Goal: Information Seeking & Learning: Check status

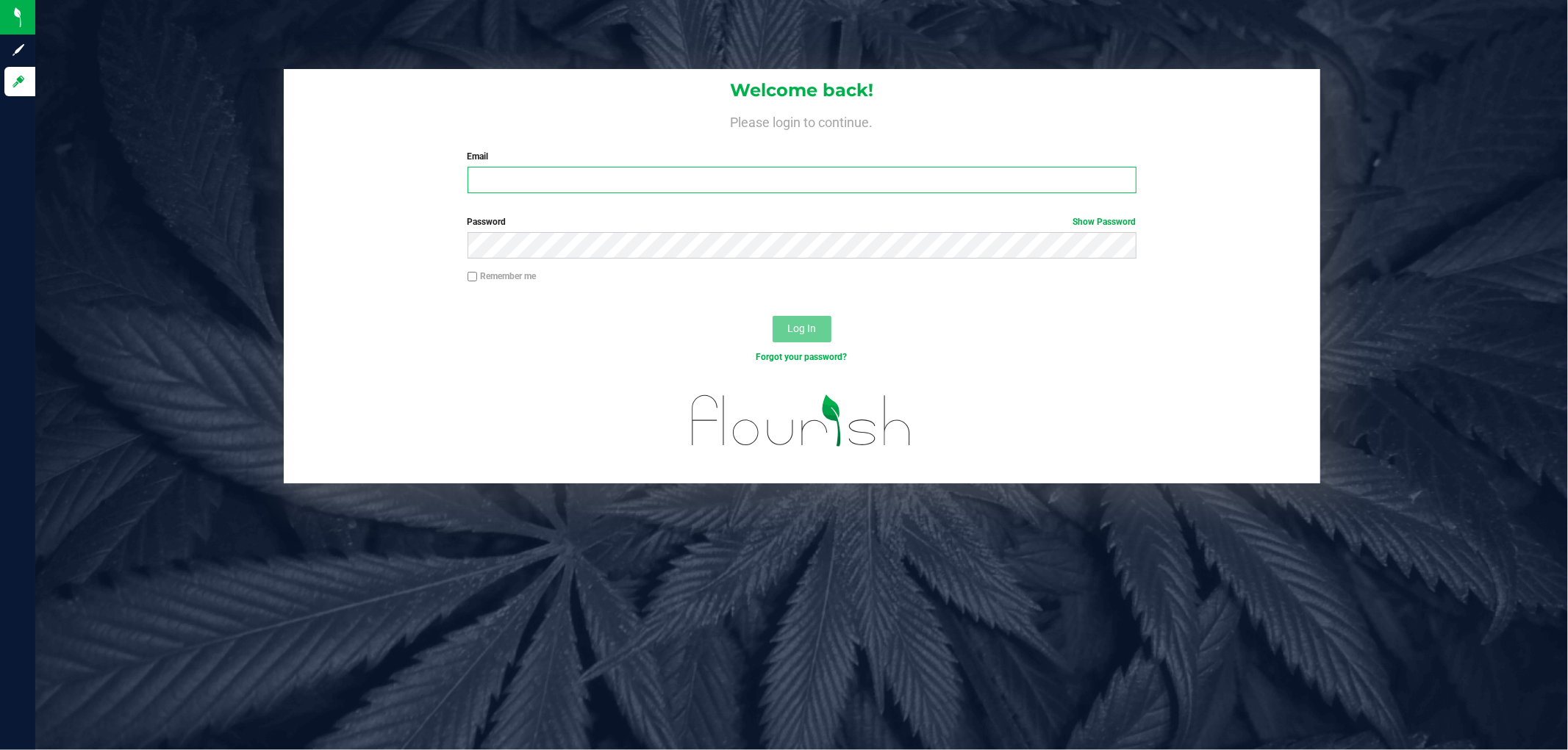
click at [555, 189] on input "Email" at bounding box center [801, 180] width 669 height 26
type input "[EMAIL_ADDRESS][DOMAIN_NAME]"
click at [516, 259] on div "Password Show Password" at bounding box center [802, 243] width 1036 height 55
click at [773, 316] on button "Log In" at bounding box center [802, 329] width 59 height 26
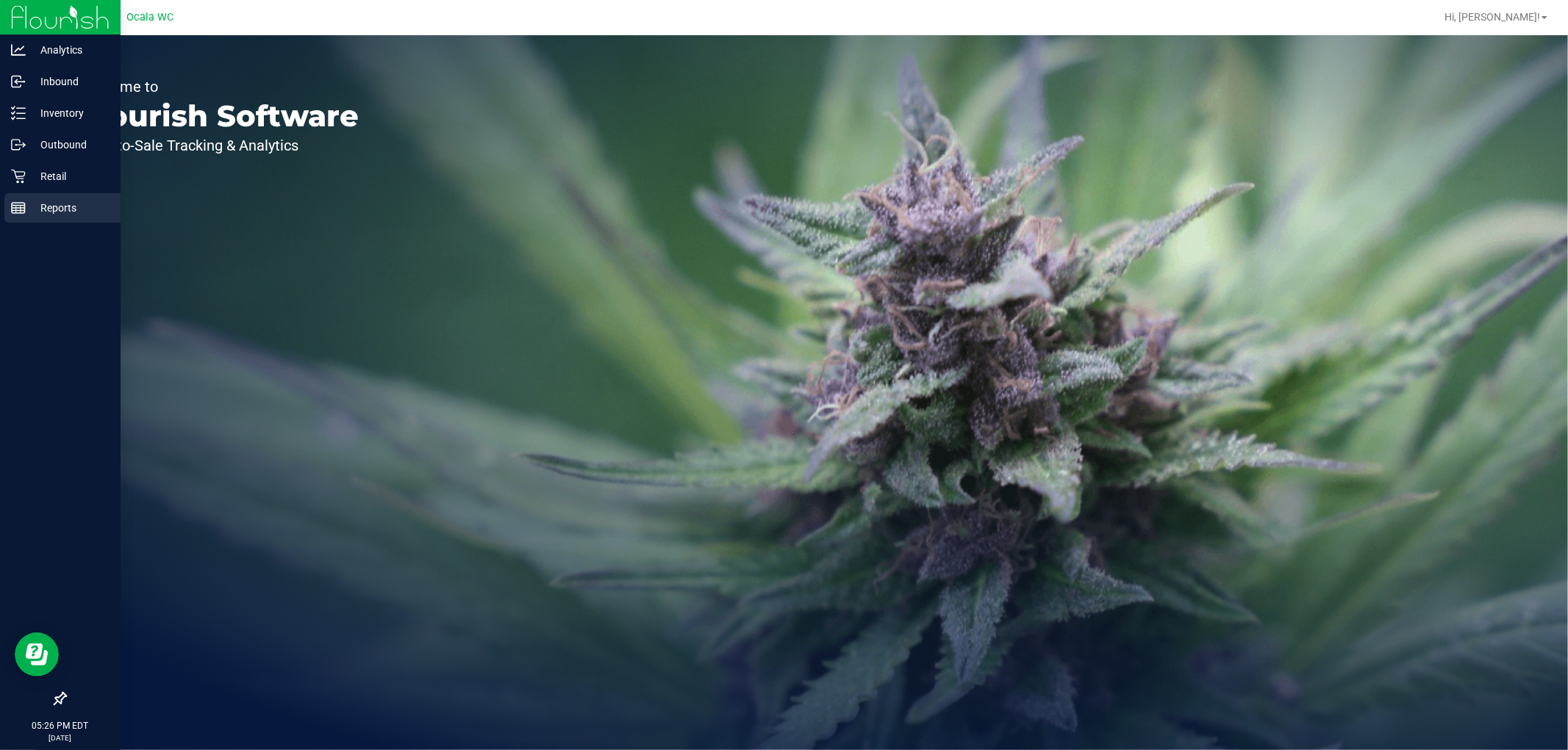
click at [52, 221] on div "Reports" at bounding box center [62, 207] width 116 height 29
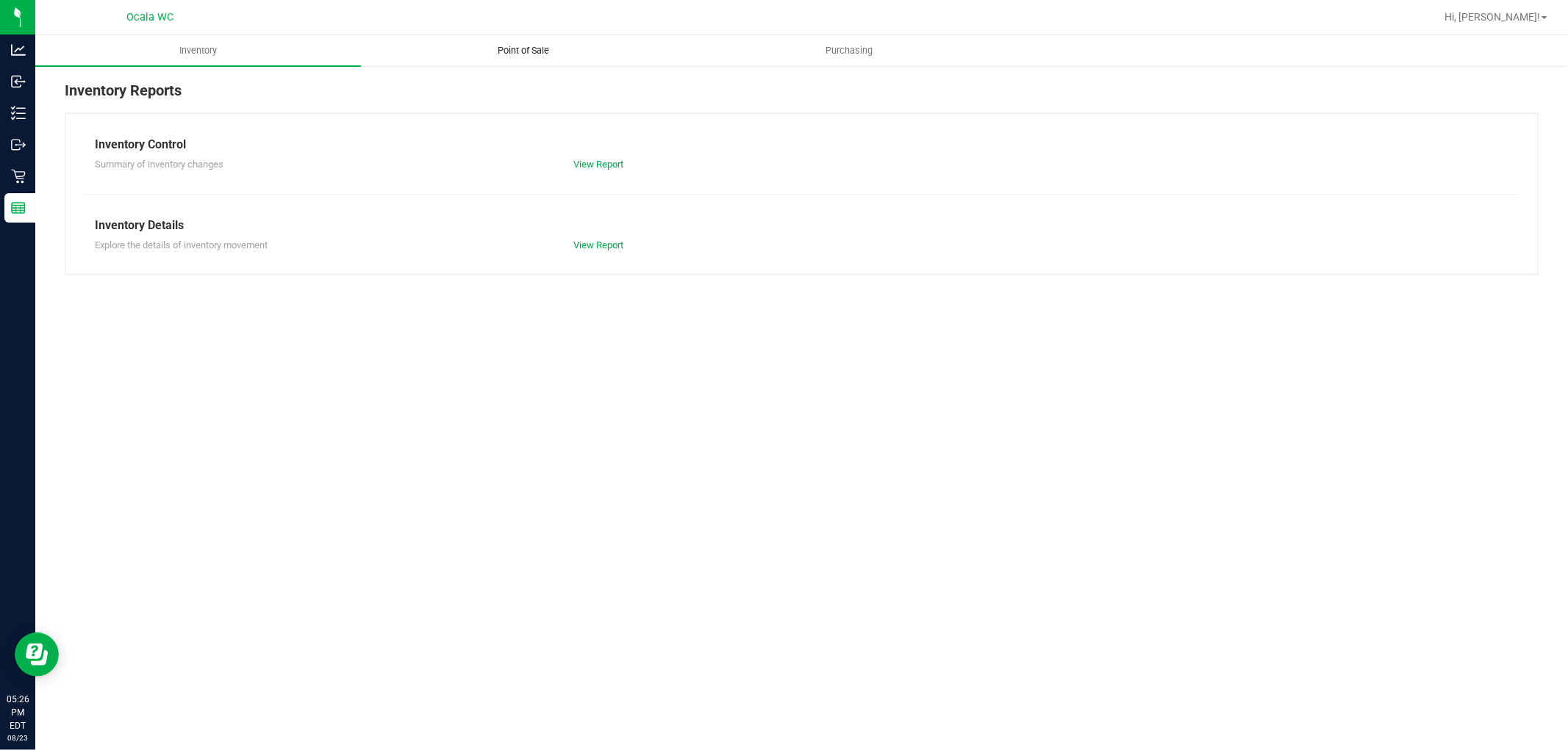
click at [527, 47] on span "Point of Sale" at bounding box center [524, 51] width 91 height 13
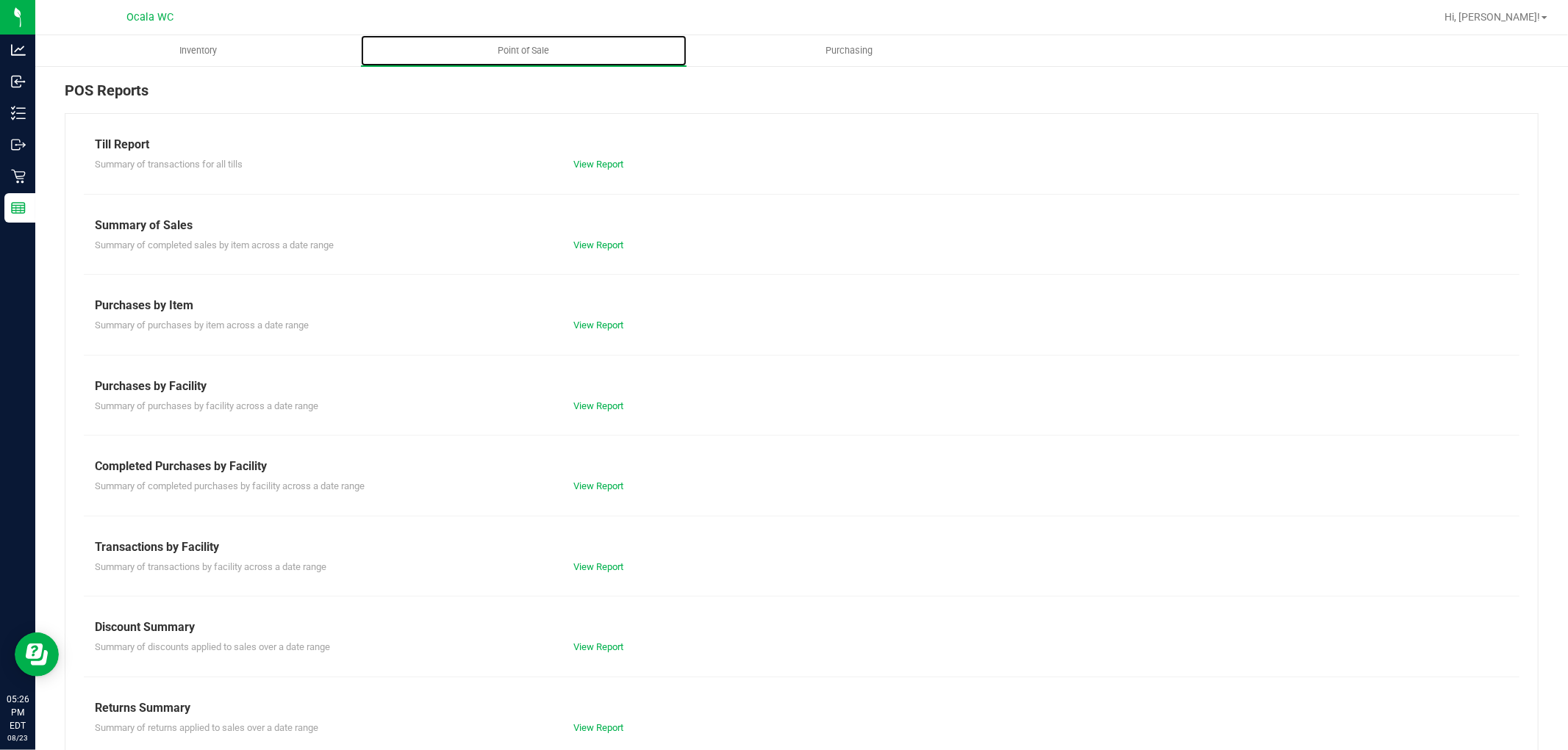
scroll to position [22, 0]
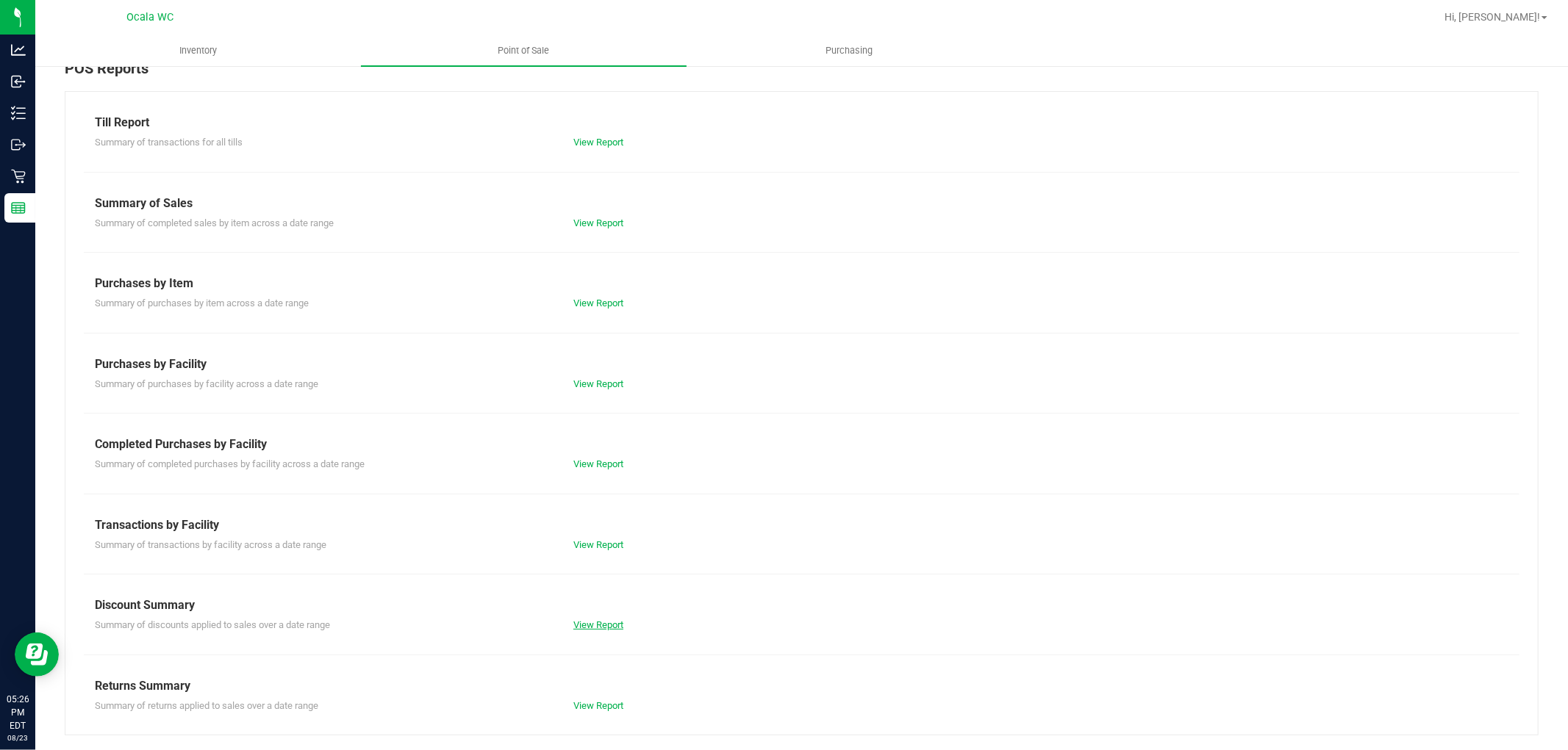
click at [581, 626] on link "View Report" at bounding box center [598, 625] width 50 height 11
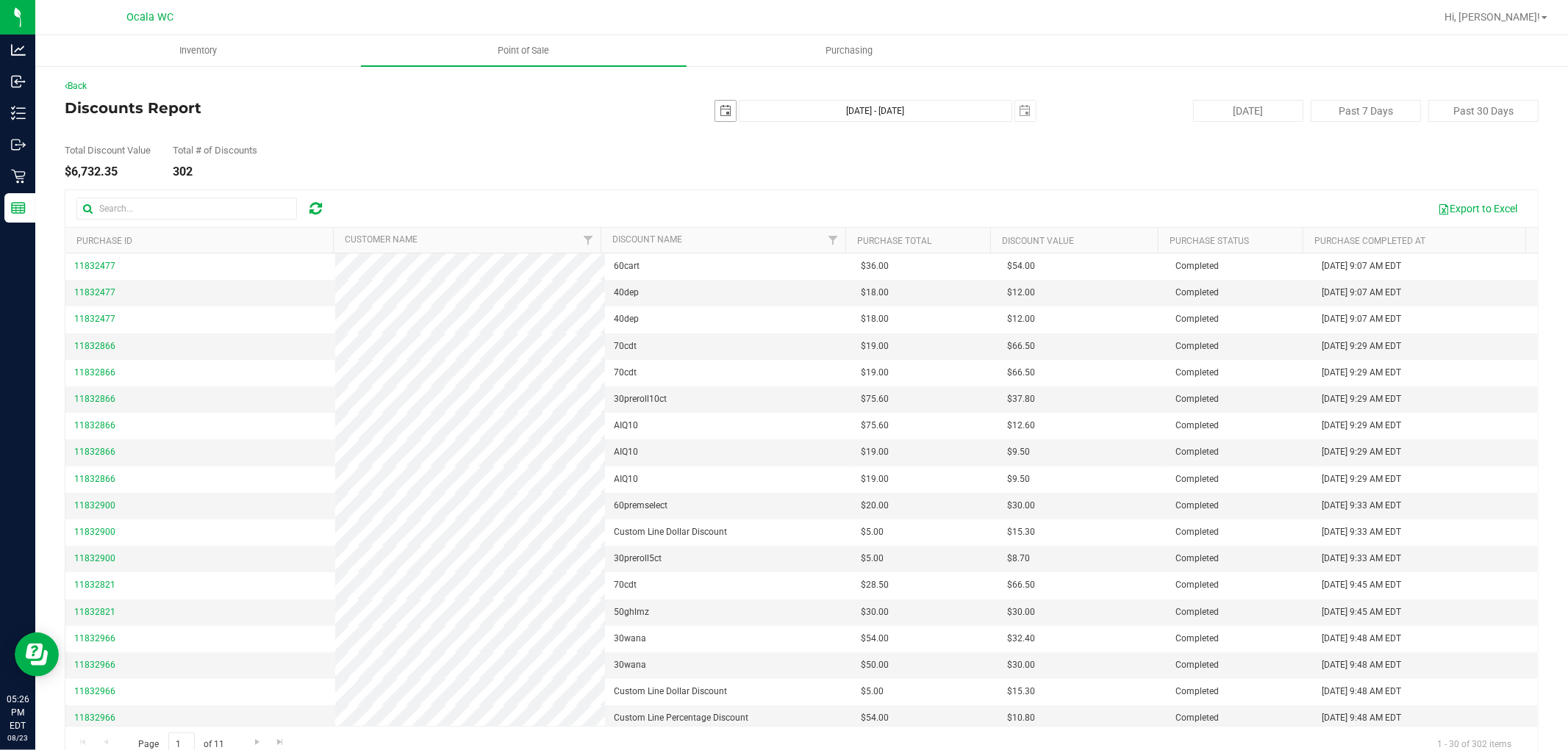
click at [720, 108] on span "select" at bounding box center [726, 111] width 12 height 12
click at [824, 191] on link "1" at bounding box center [827, 192] width 21 height 22
type input "[DATE]"
type input "[DATE] - [DATE]"
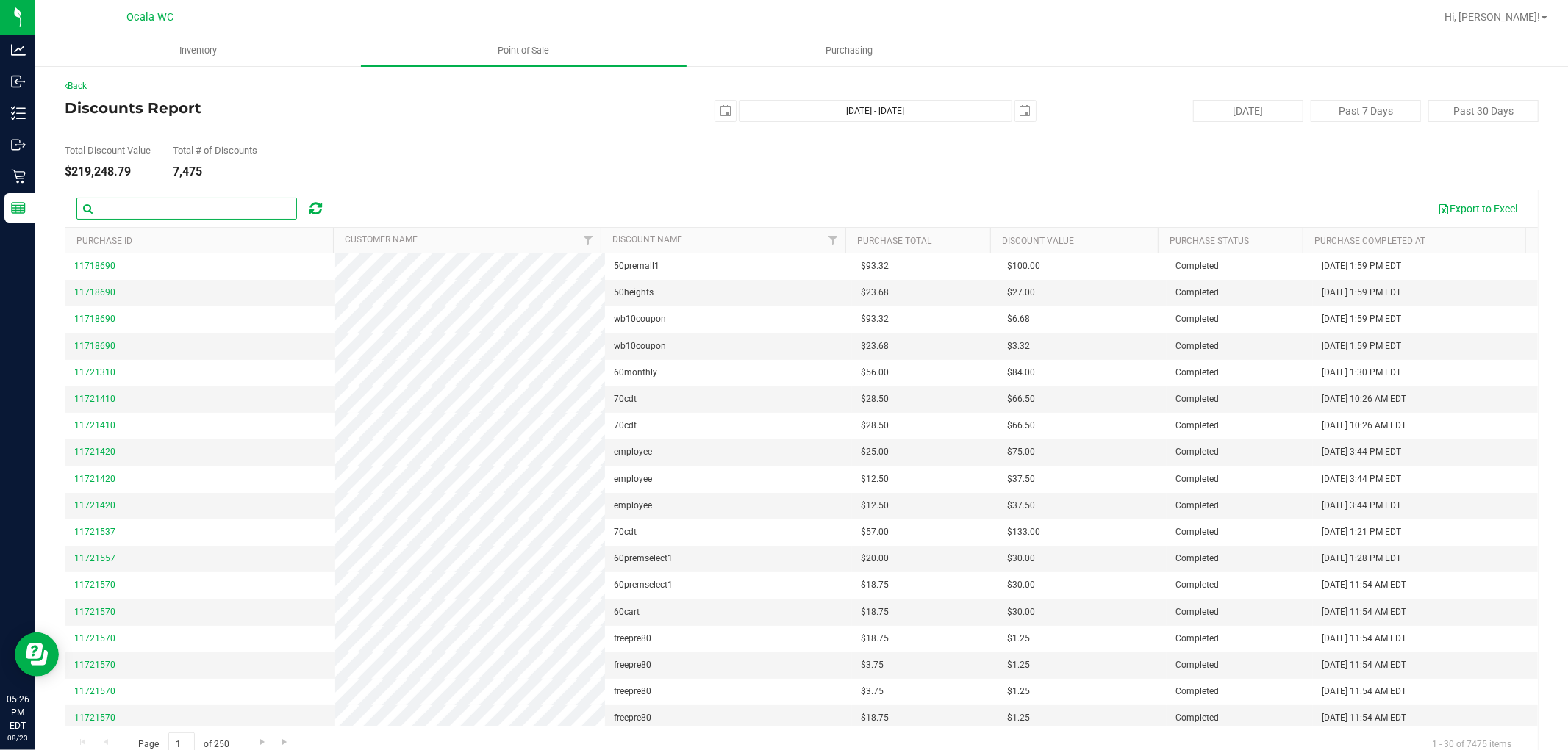
click at [135, 207] on input "text" at bounding box center [186, 208] width 221 height 22
type input "[PERSON_NAME]"
click at [812, 238] on th "Discount Name" at bounding box center [723, 240] width 246 height 25
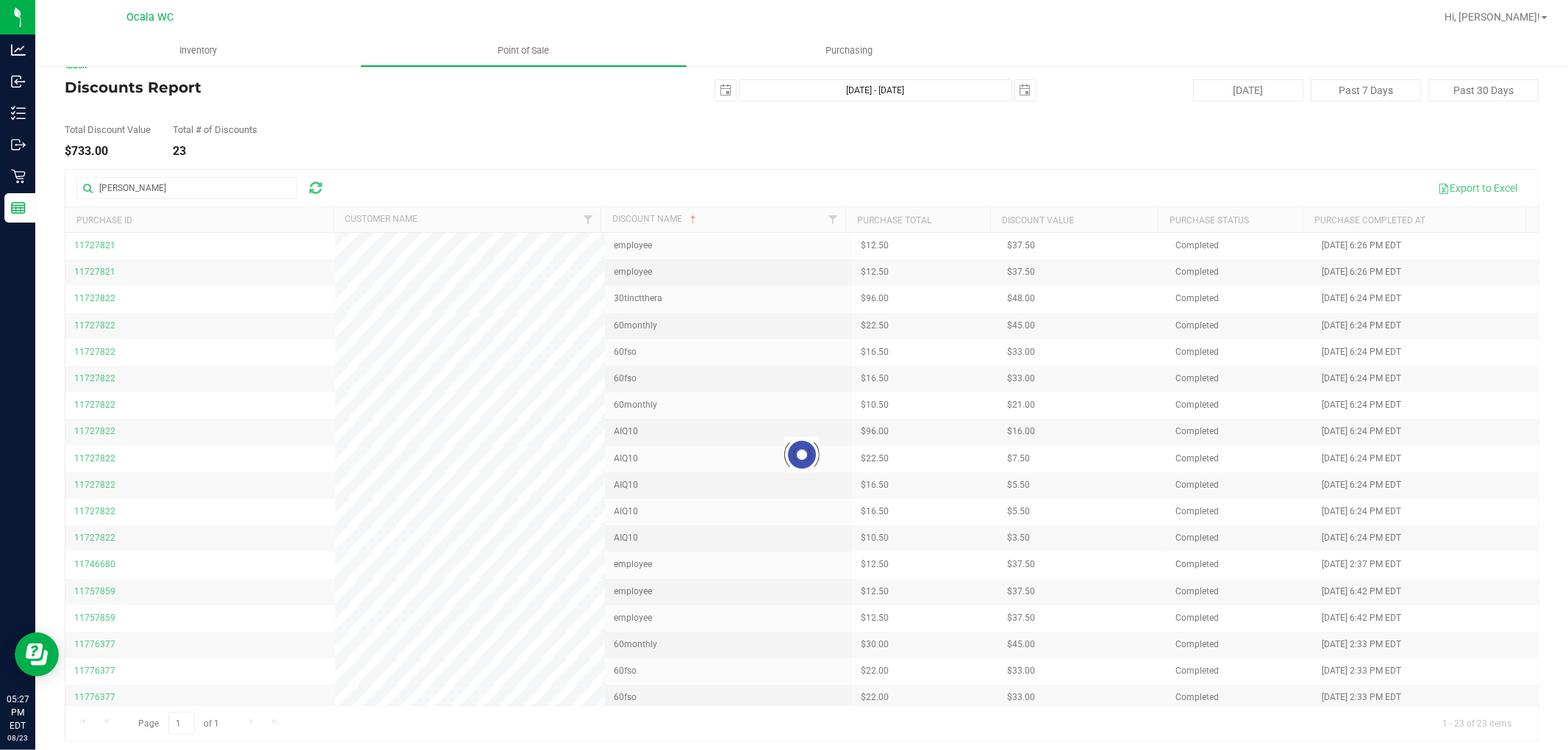
scroll to position [26, 0]
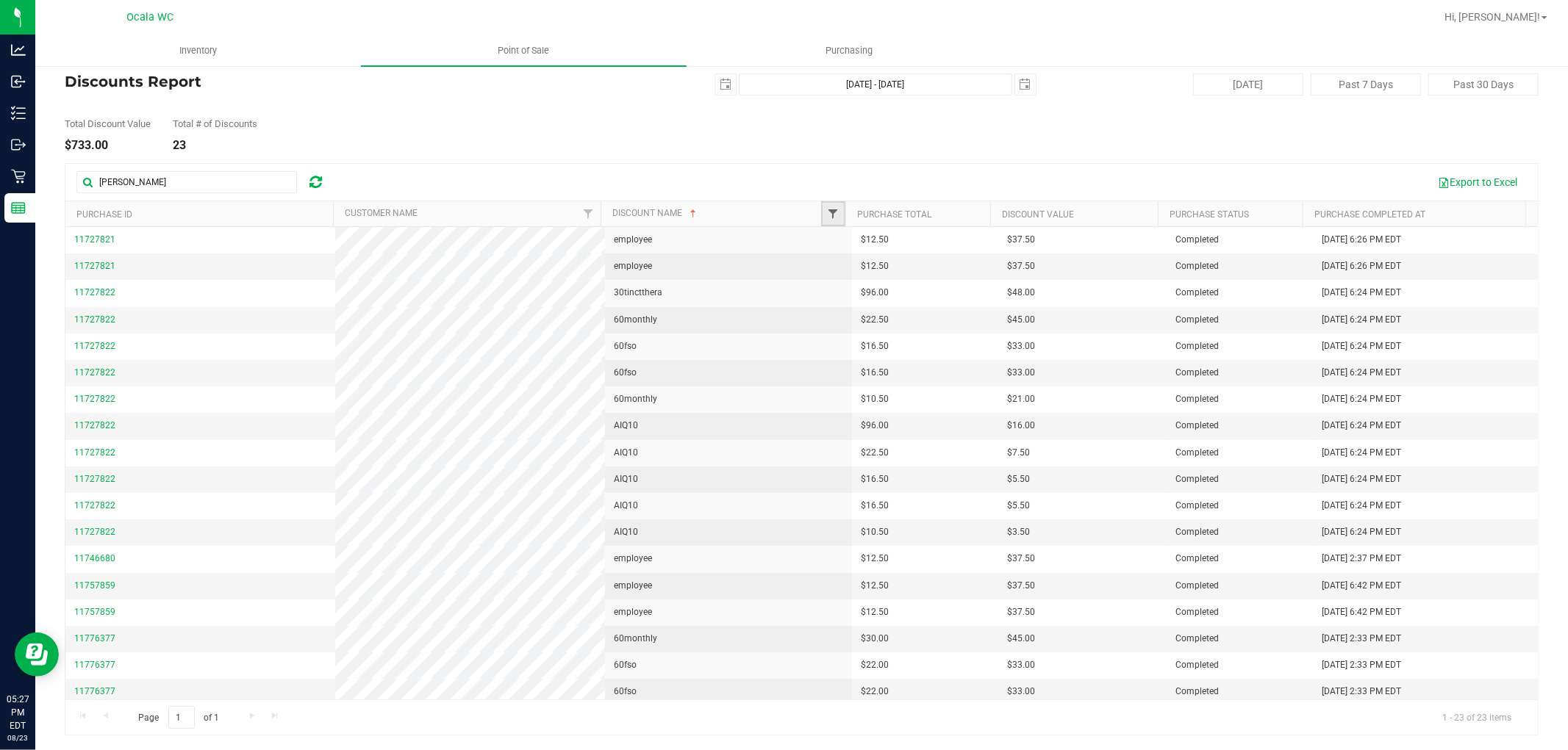
click at [827, 210] on span "Filter" at bounding box center [833, 214] width 12 height 12
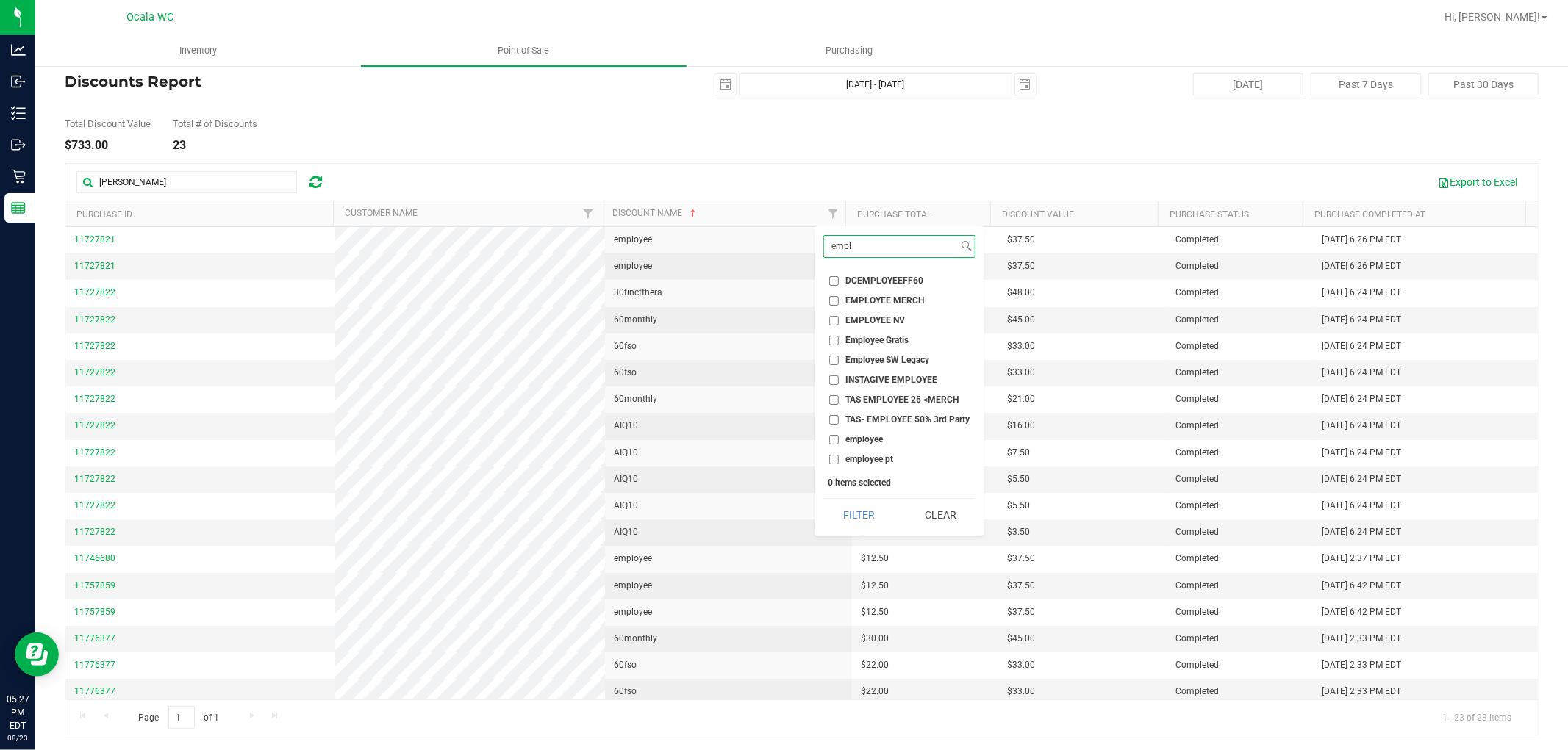
type input "empl"
click at [831, 435] on input "employee" at bounding box center [833, 439] width 10 height 10
checkbox input "true"
click at [854, 522] on button "Filter" at bounding box center [858, 515] width 70 height 32
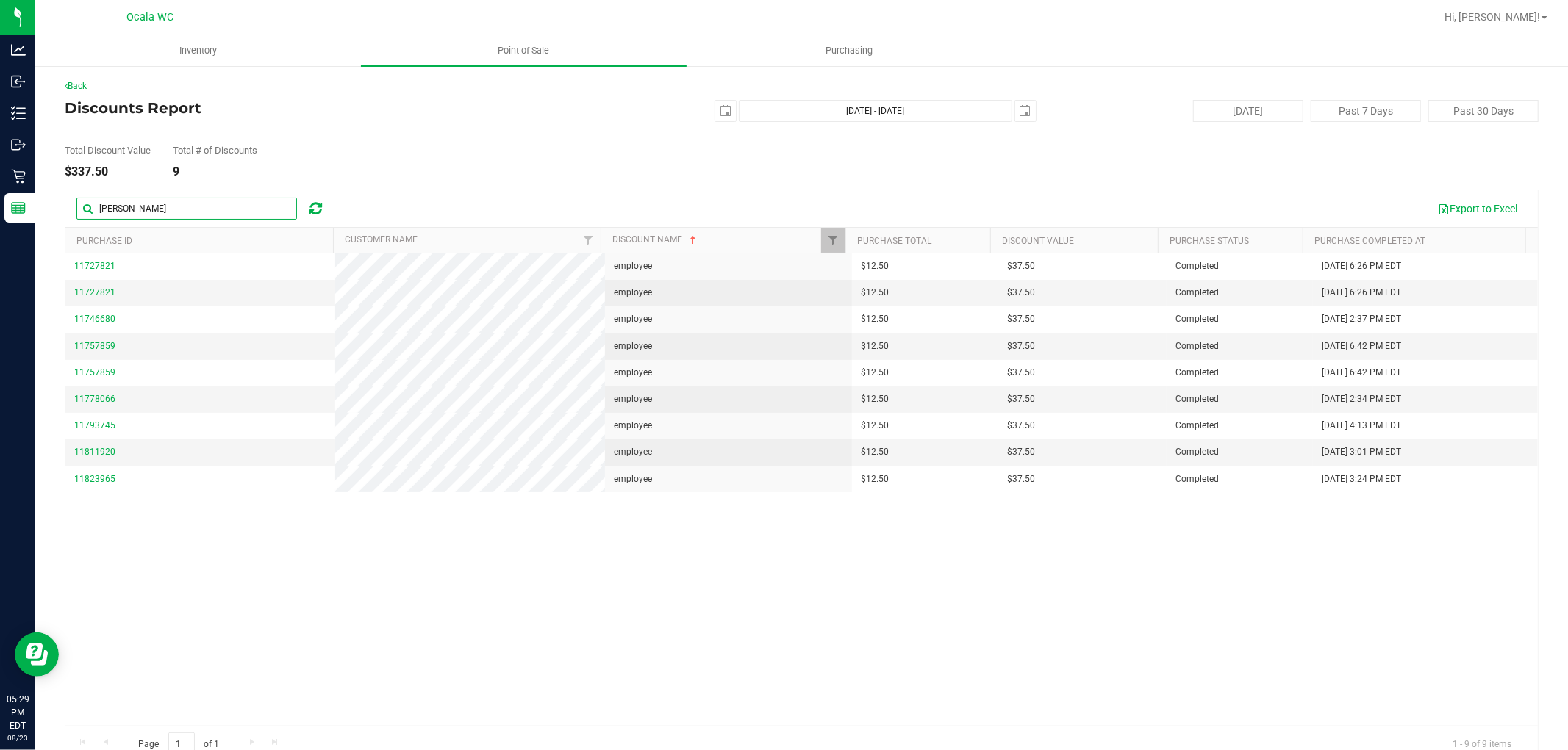
click at [177, 210] on input "[PERSON_NAME]" at bounding box center [186, 208] width 221 height 22
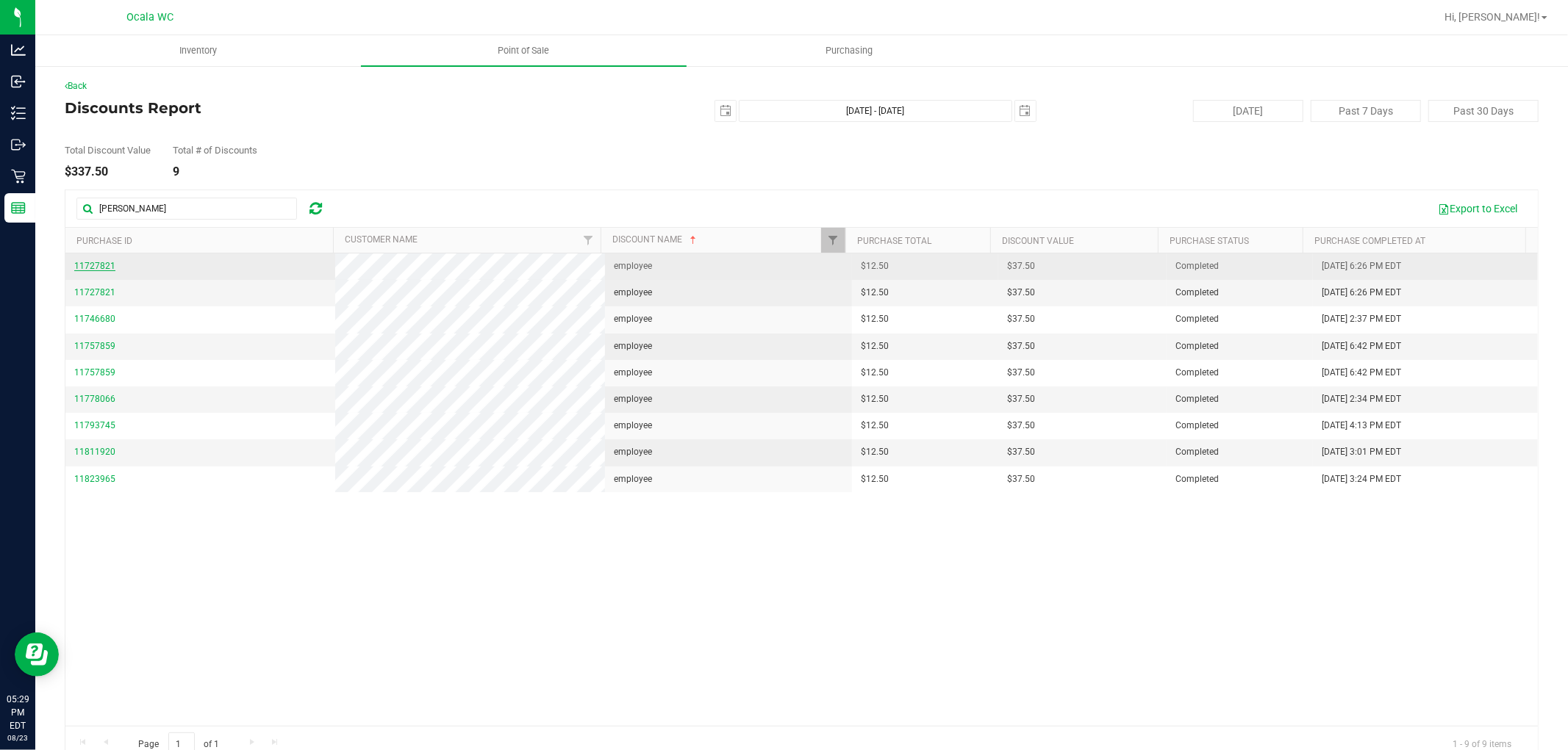
click at [100, 266] on span "11727821" at bounding box center [94, 266] width 41 height 10
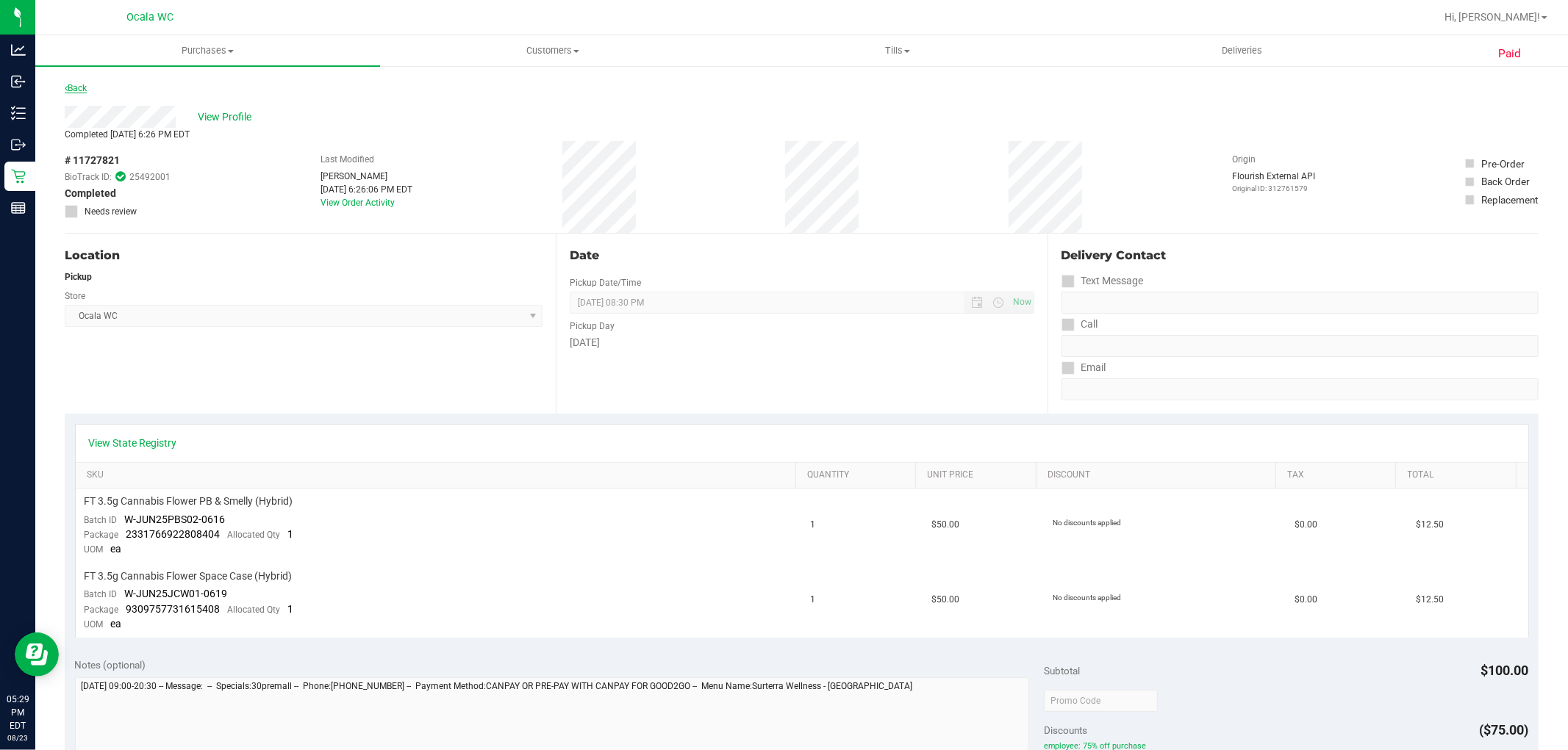
click at [85, 91] on link "Back" at bounding box center [75, 88] width 22 height 10
